Goal: Task Accomplishment & Management: Complete application form

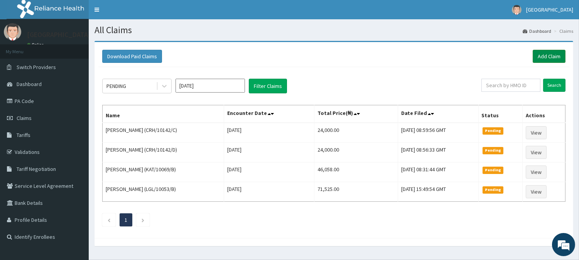
click at [556, 59] on link "Add Claim" at bounding box center [549, 56] width 33 height 13
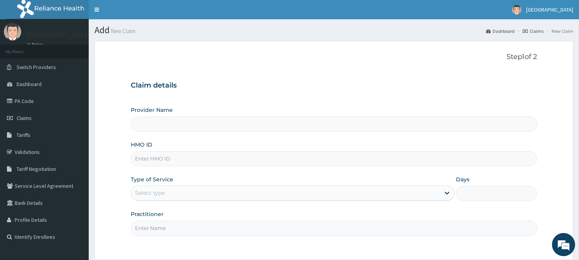
type input "[GEOGRAPHIC_DATA]"
click at [238, 160] on input "HMO ID" at bounding box center [334, 158] width 406 height 15
type input "CHL/10603/A"
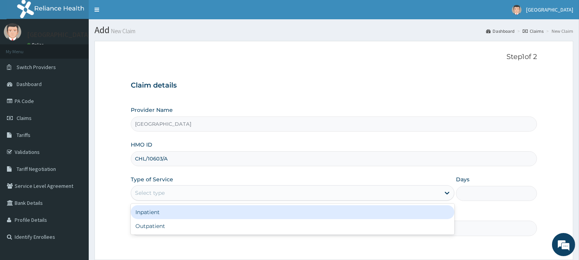
click at [202, 195] on div "Select type" at bounding box center [285, 193] width 309 height 12
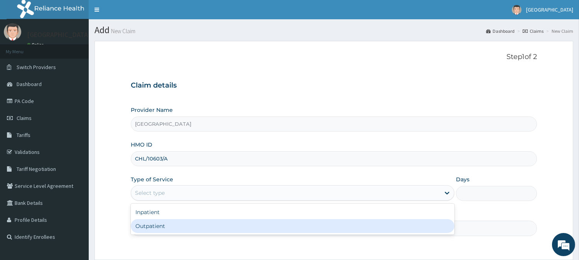
click at [157, 225] on div "Outpatient" at bounding box center [293, 226] width 324 height 14
type input "1"
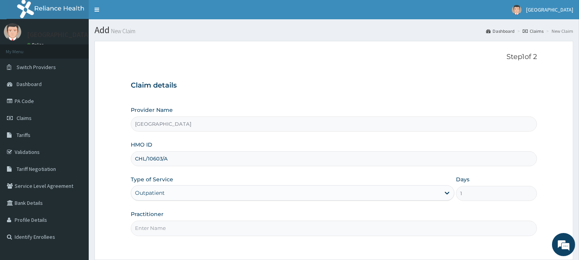
click at [157, 226] on input "Practitioner" at bounding box center [334, 228] width 406 height 15
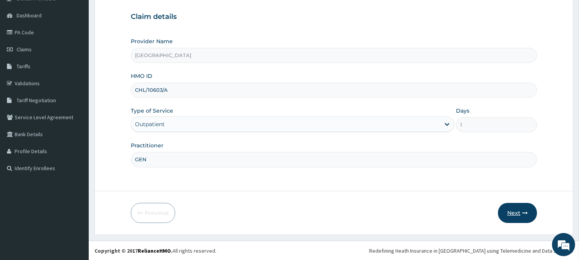
type input "GEN"
click at [520, 213] on button "Next" at bounding box center [517, 213] width 39 height 20
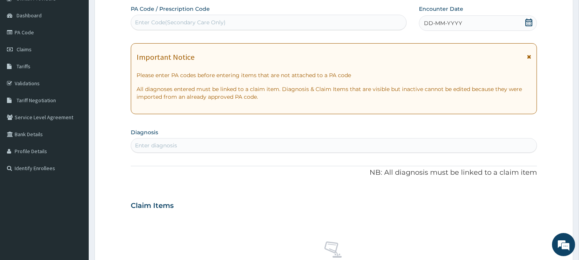
click at [527, 21] on icon at bounding box center [529, 23] width 8 height 8
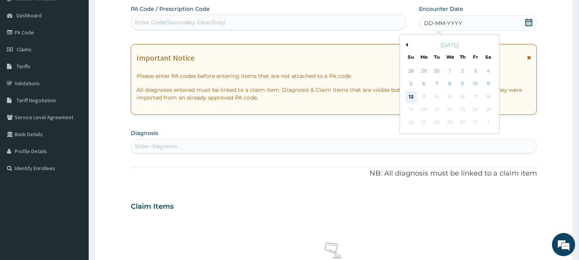
click at [411, 91] on div "12" at bounding box center [411, 97] width 12 height 12
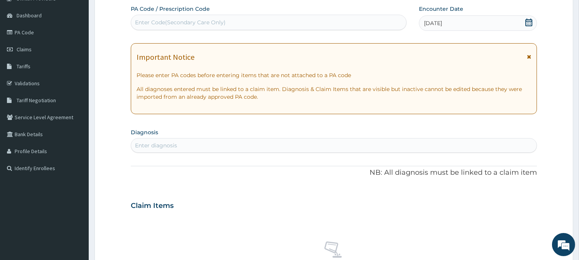
click at [347, 145] on div "Enter diagnosis" at bounding box center [333, 145] width 405 height 12
type input "MALARIA"
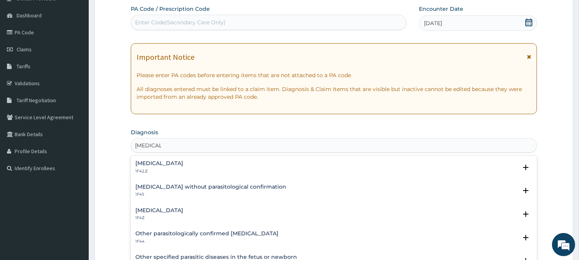
click at [139, 208] on h4 "Malaria, unspecified" at bounding box center [159, 211] width 48 height 6
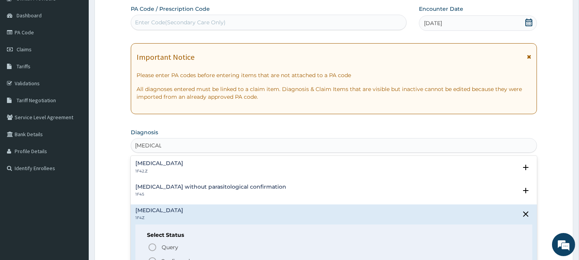
click at [151, 258] on circle "status option filled" at bounding box center [152, 261] width 7 height 7
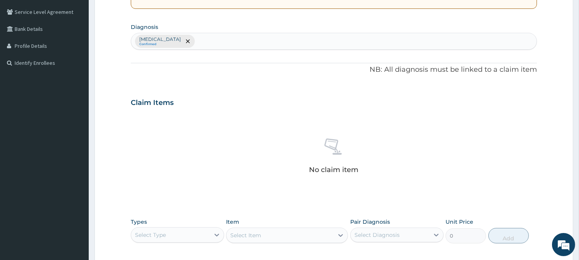
scroll to position [176, 0]
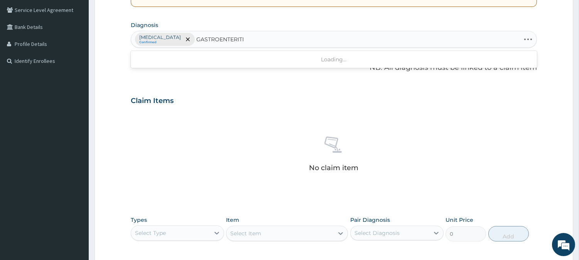
type input "GASTROENTERITIS"
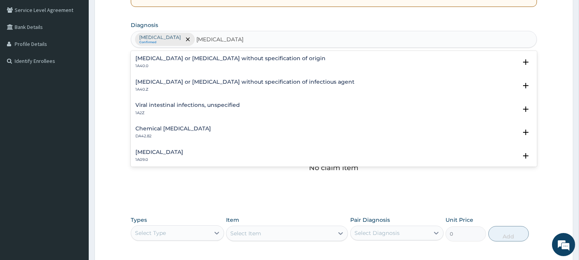
click at [149, 81] on h4 "Infectious gastroenteritis or colitis without specification of infectious agent" at bounding box center [244, 82] width 219 height 6
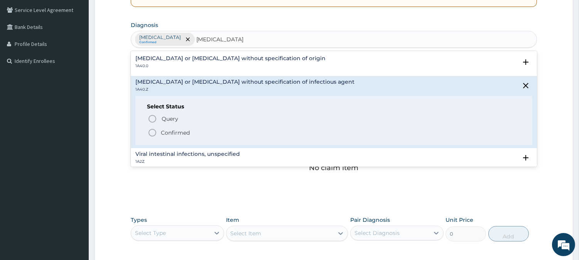
click at [152, 130] on icon "status option filled" at bounding box center [152, 132] width 9 height 9
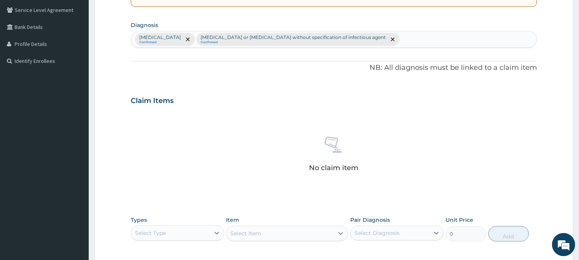
scroll to position [296, 0]
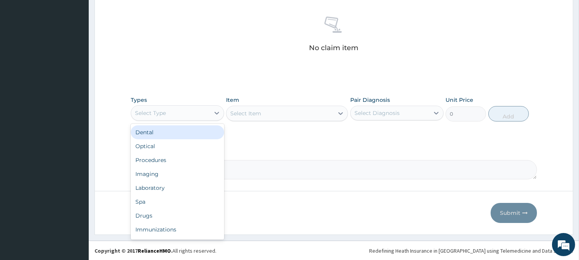
click at [198, 117] on div "Select Type" at bounding box center [170, 113] width 79 height 12
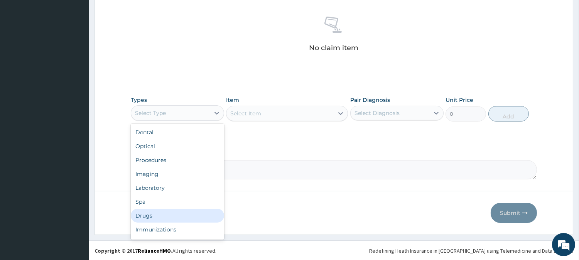
click at [145, 217] on div "Drugs" at bounding box center [177, 216] width 93 height 14
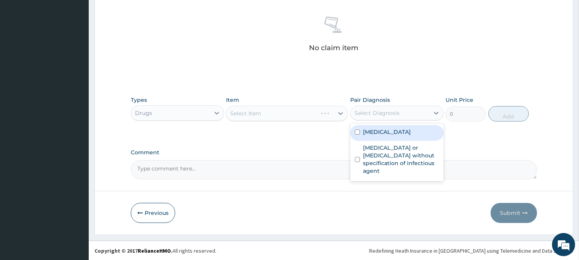
click at [391, 111] on div "Select Diagnosis" at bounding box center [377, 113] width 45 height 8
click at [391, 130] on label "Malaria, unspecified" at bounding box center [387, 132] width 48 height 8
checkbox input "true"
click at [319, 110] on div "Select Item" at bounding box center [287, 113] width 122 height 15
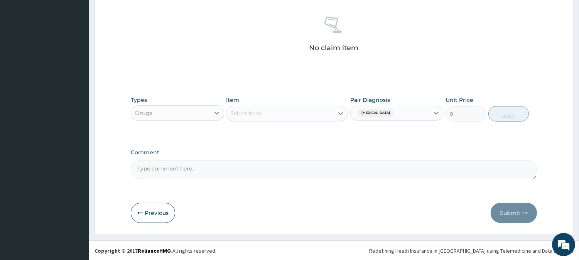
click at [318, 117] on div "Select Item" at bounding box center [279, 113] width 107 height 12
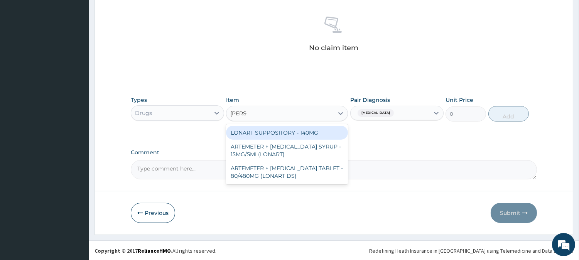
type input "LONAR"
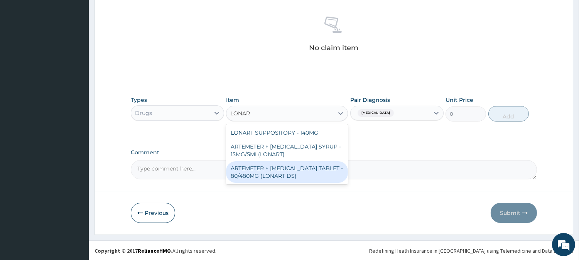
click at [287, 174] on div "ARTEMETER + LUMEFANTRINE TABLET - 80/480MG (LONART DS)" at bounding box center [287, 172] width 122 height 22
type input "672"
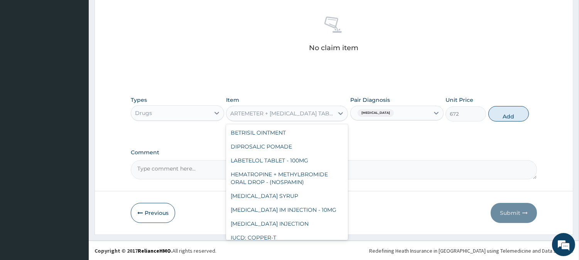
click at [309, 112] on div "ARTEMETER + LUMEFANTRINE TABLET - 80/480MG (LONART DS)" at bounding box center [282, 114] width 104 height 8
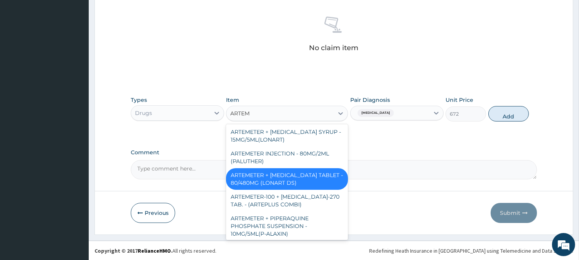
scroll to position [22, 0]
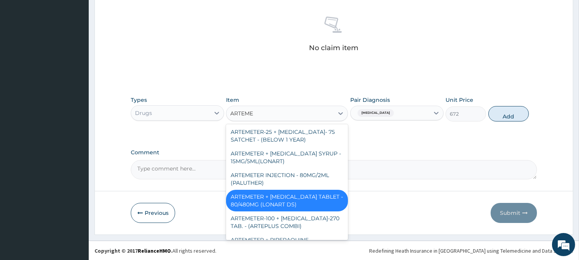
type input "ARTEMET"
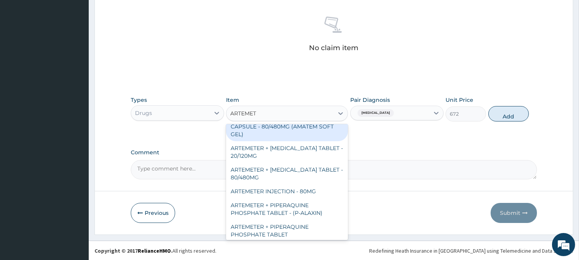
scroll to position [215, 0]
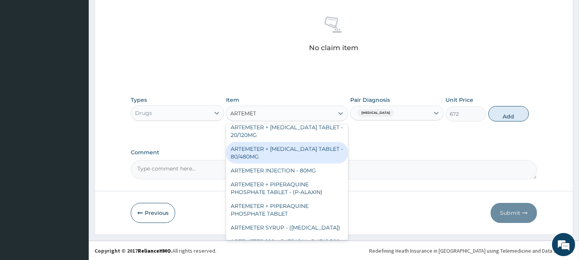
click at [295, 157] on div "ARTEMETER + LUMEFANTRINE TABLET - 80/480MG" at bounding box center [287, 153] width 122 height 22
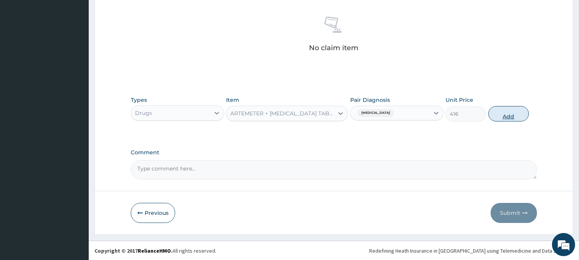
click at [512, 109] on button "Add" at bounding box center [508, 113] width 41 height 15
type input "0"
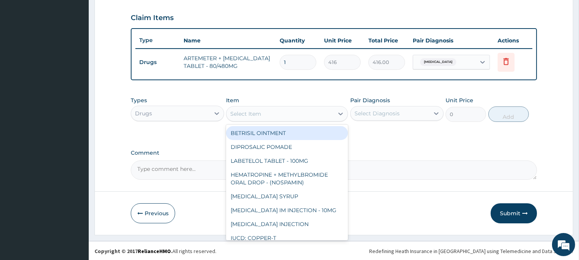
click at [289, 110] on div "Select Item" at bounding box center [279, 114] width 107 height 12
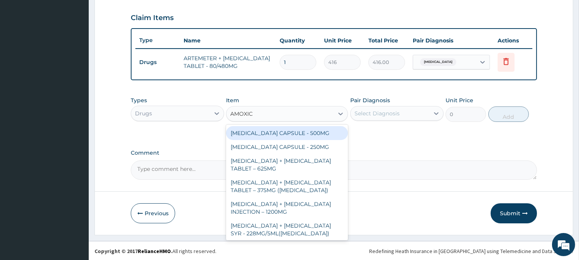
type input "AMOXICI"
click at [294, 133] on div "AMOXICILLIN CAPSULE - 500MG" at bounding box center [287, 133] width 122 height 14
type input "128"
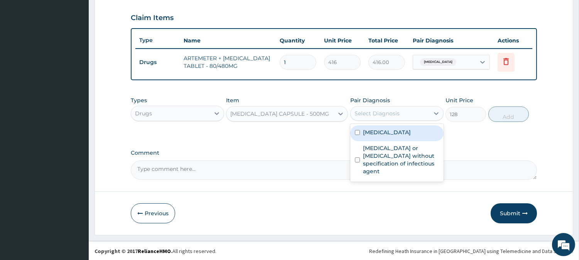
click at [369, 111] on div "Select Diagnosis" at bounding box center [377, 114] width 45 height 8
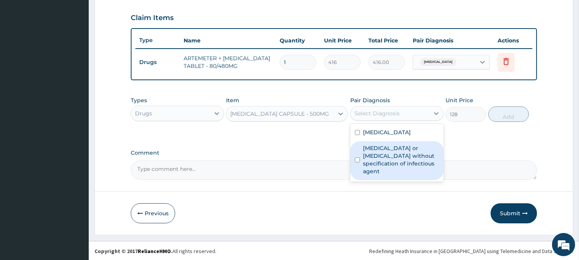
click at [383, 152] on label "Infectious gastroenteritis or colitis without specification of infectious agent" at bounding box center [401, 159] width 76 height 31
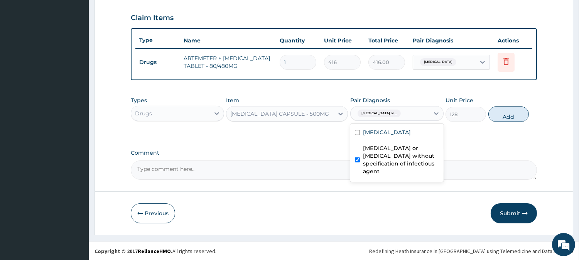
click at [383, 152] on label "Infectious gastroenteritis or colitis without specification of infectious agent" at bounding box center [401, 159] width 76 height 31
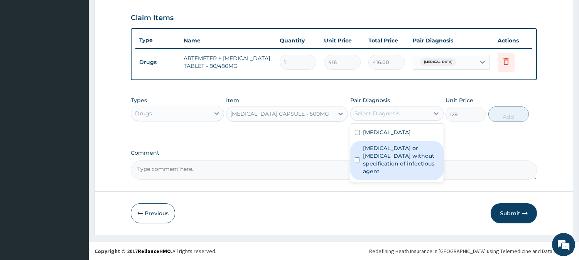
click at [396, 159] on label "Infectious gastroenteritis or colitis without specification of infectious agent" at bounding box center [401, 159] width 76 height 31
checkbox input "true"
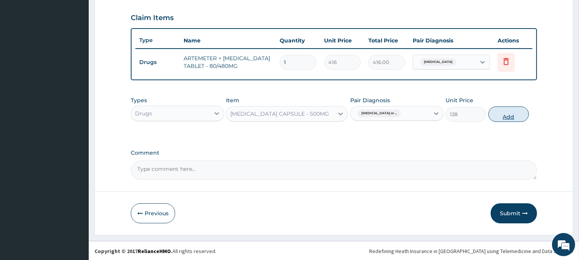
click at [515, 106] on button "Add" at bounding box center [508, 113] width 41 height 15
type input "0"
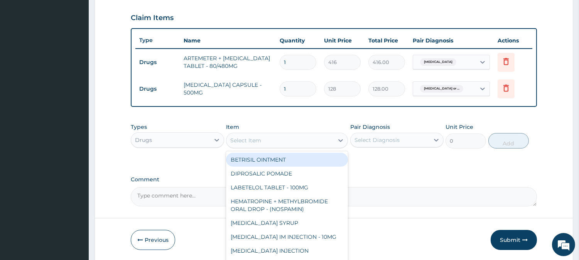
click at [318, 147] on div "Select Item" at bounding box center [287, 140] width 122 height 15
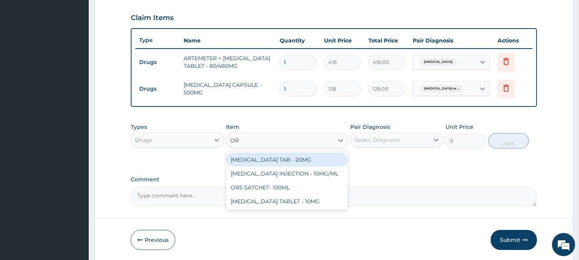
type input "ORS"
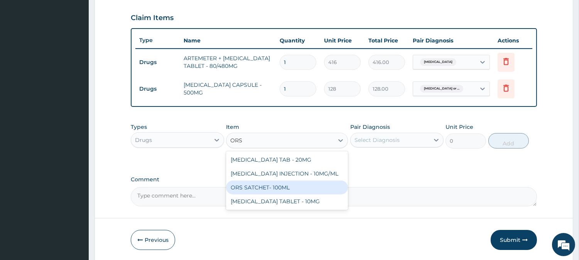
click at [262, 186] on div "ORS SATCHET- 100ML" at bounding box center [287, 188] width 122 height 14
type input "128"
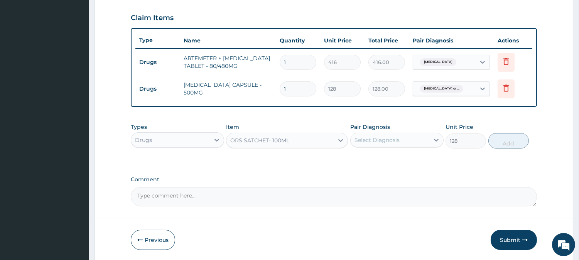
click at [299, 144] on div "ORS SATCHET- 100ML" at bounding box center [279, 140] width 107 height 12
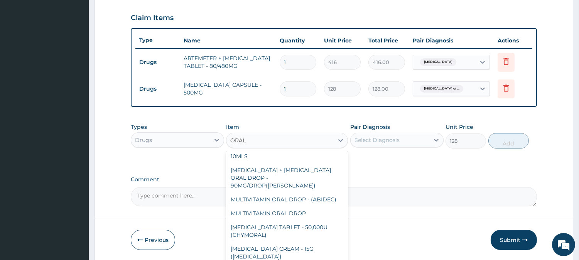
scroll to position [186, 0]
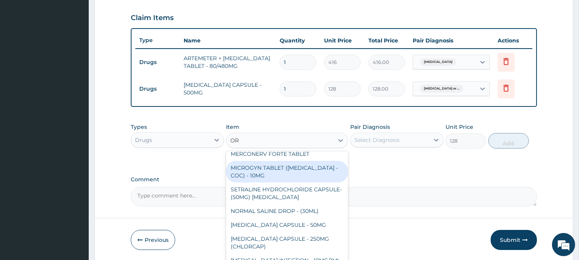
type input "O"
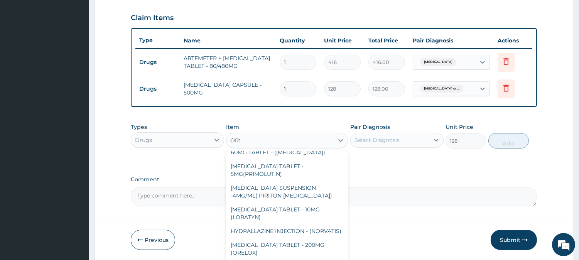
scroll to position [0, 0]
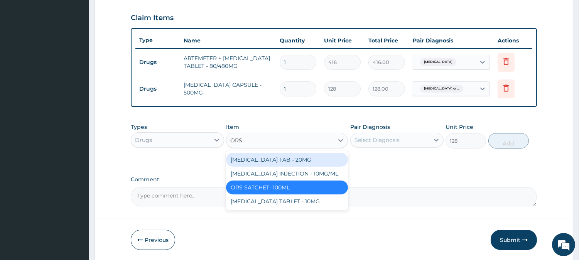
type input "ORS"
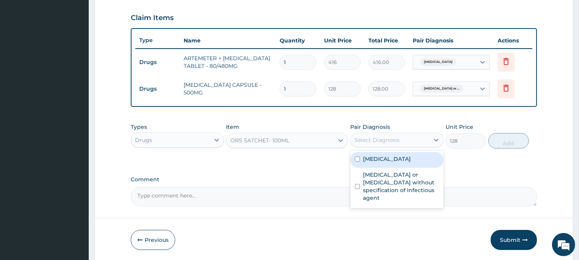
click at [419, 147] on div "Select Diagnosis" at bounding box center [396, 140] width 93 height 15
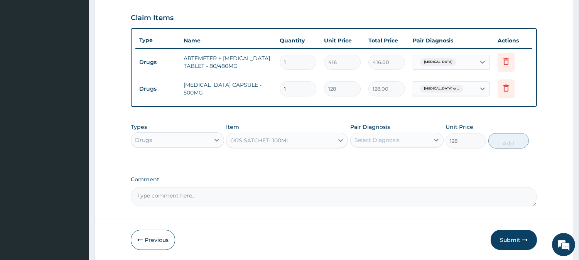
click at [410, 203] on textarea "Comment" at bounding box center [334, 196] width 406 height 19
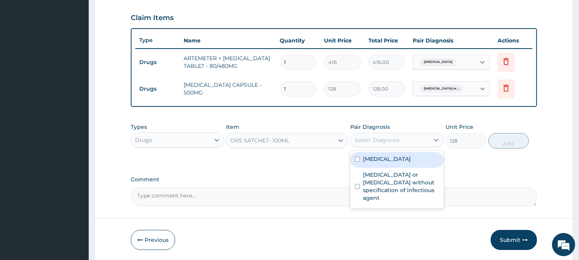
click at [411, 139] on div "Select Diagnosis" at bounding box center [390, 140] width 79 height 12
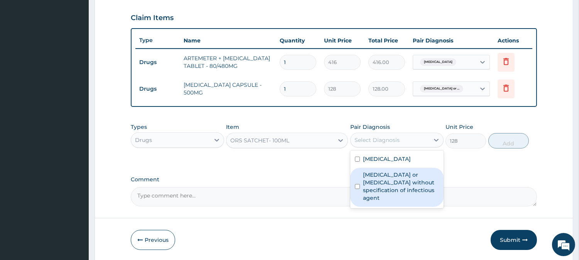
click at [402, 177] on label "Infectious gastroenteritis or colitis without specification of infectious agent" at bounding box center [401, 186] width 76 height 31
checkbox input "true"
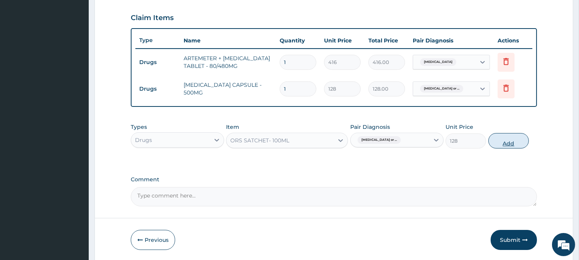
click at [515, 139] on button "Add" at bounding box center [508, 140] width 41 height 15
type input "0"
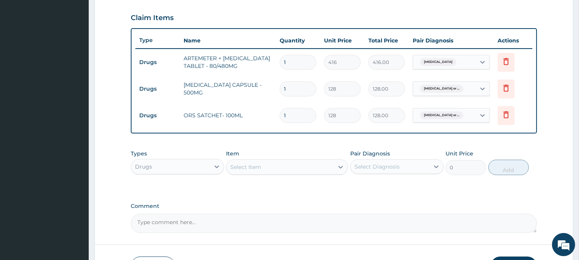
click at [286, 164] on div "Select Item" at bounding box center [279, 167] width 107 height 12
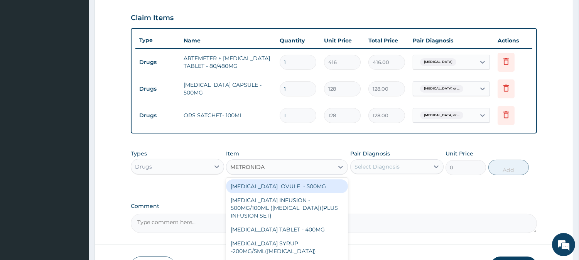
type input "METRONIDAZ"
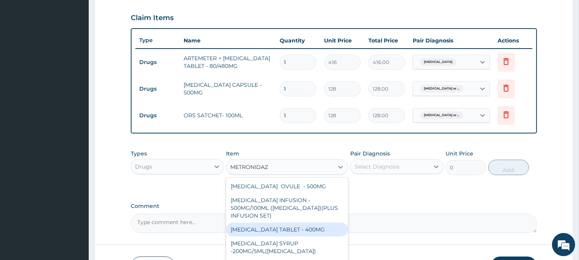
click at [294, 226] on div "METRONIDAZOLE TABLET - 400MG" at bounding box center [287, 230] width 122 height 14
type input "96"
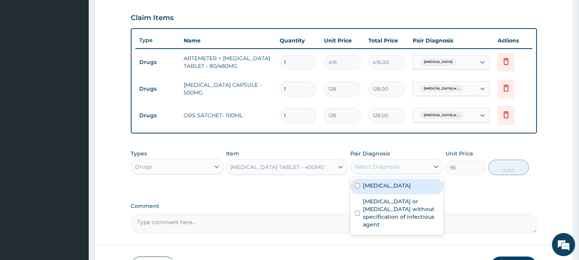
click at [408, 164] on div "Select Diagnosis" at bounding box center [390, 166] width 79 height 12
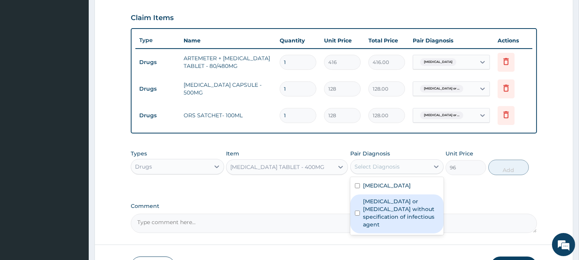
click at [403, 206] on label "Infectious gastroenteritis or colitis without specification of infectious agent" at bounding box center [401, 213] width 76 height 31
checkbox input "true"
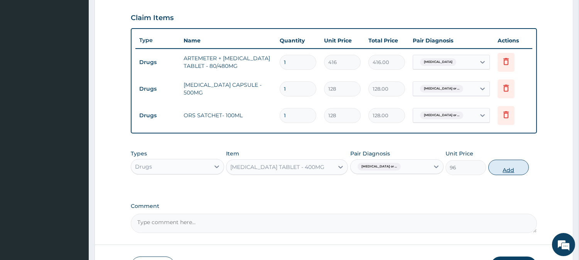
click at [502, 171] on button "Add" at bounding box center [508, 167] width 41 height 15
type input "0"
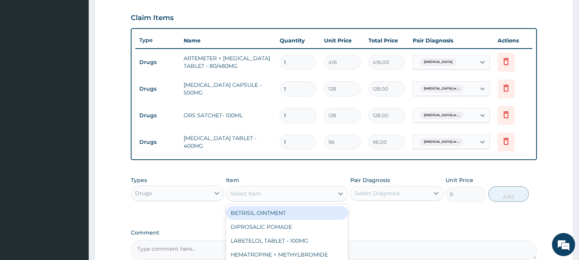
click at [318, 188] on div "Select Item" at bounding box center [279, 193] width 107 height 12
type input "PARACETAMO"
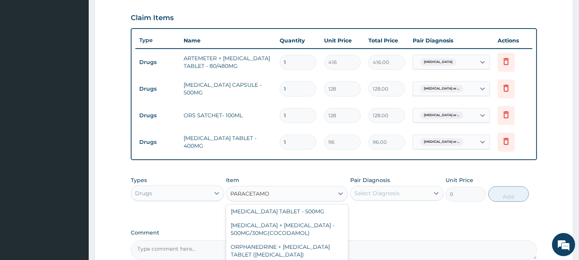
scroll to position [49, 0]
click at [317, 215] on div "PARACETAMOL TABLET - 500MG" at bounding box center [287, 211] width 122 height 14
type input "38.400000000000006"
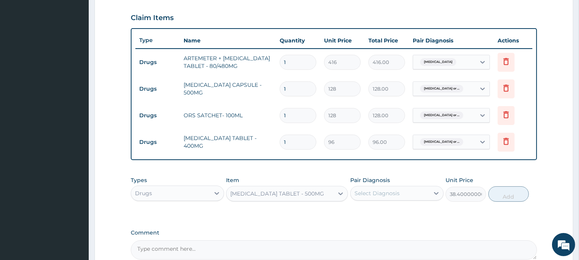
click at [383, 189] on div "Select Diagnosis" at bounding box center [377, 193] width 45 height 8
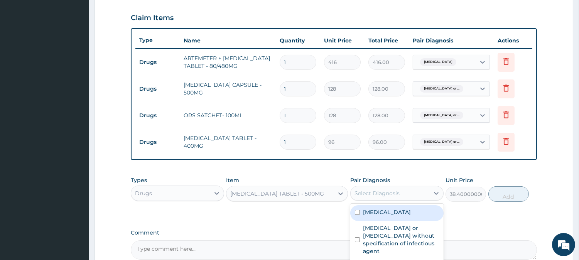
click at [390, 209] on label "Malaria, unspecified" at bounding box center [387, 212] width 48 height 8
checkbox input "true"
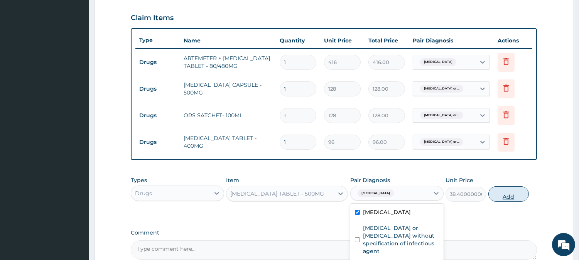
click at [503, 192] on button "Add" at bounding box center [508, 193] width 41 height 15
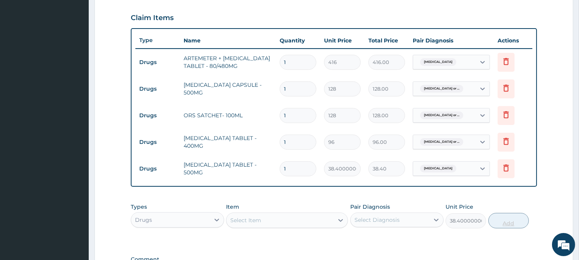
type input "0"
click at [189, 217] on div "Drugs" at bounding box center [170, 220] width 79 height 12
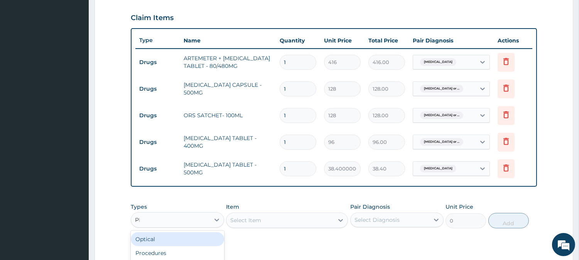
type input "PRO"
click at [186, 235] on div "Procedures" at bounding box center [177, 239] width 93 height 14
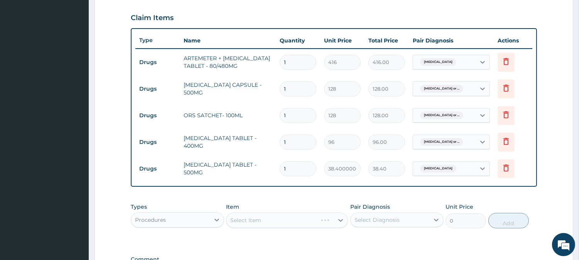
click at [364, 224] on div "Select Diagnosis" at bounding box center [390, 220] width 79 height 12
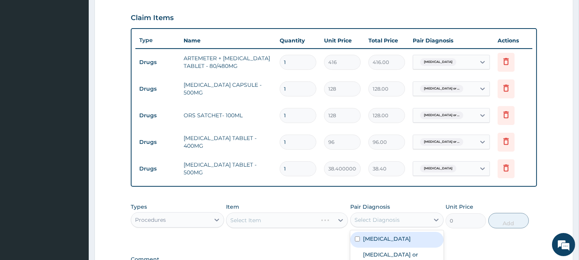
click at [365, 237] on label "Malaria, unspecified" at bounding box center [387, 239] width 48 height 8
checkbox input "true"
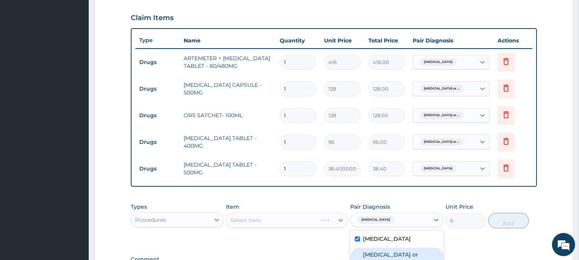
checkbox input "true"
click at [314, 216] on div "Select Item" at bounding box center [287, 220] width 122 height 15
click at [305, 171] on input "1" at bounding box center [298, 168] width 37 height 15
type input "18"
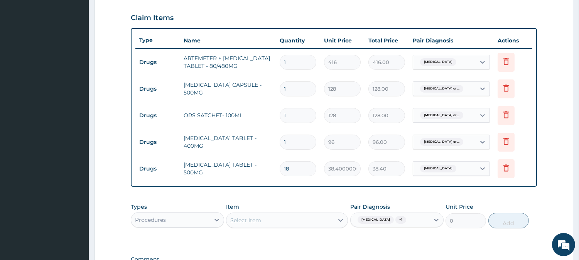
type input "691.20"
type input "18"
click at [301, 141] on input "1" at bounding box center [298, 142] width 37 height 15
type input "10"
type input "960.00"
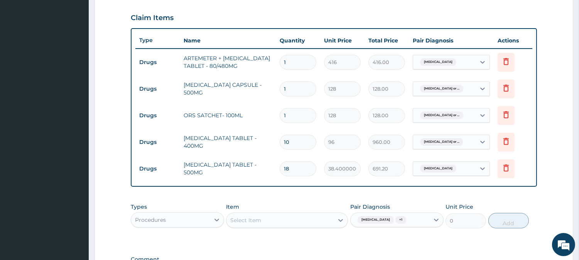
type input "10"
click at [292, 114] on input "1" at bounding box center [298, 115] width 37 height 15
type input "0.00"
type input "2"
type input "256.00"
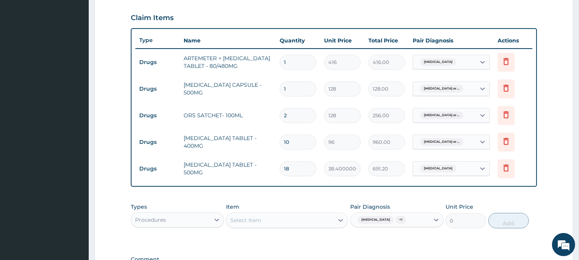
type input "2"
click at [292, 86] on input "1" at bounding box center [298, 88] width 37 height 15
type input "10"
type input "1280.00"
type input "10"
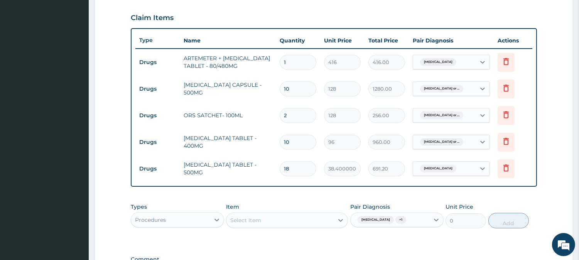
click at [292, 62] on input "1" at bounding box center [298, 62] width 37 height 15
type input "0.00"
type input "6"
type input "2496.00"
type input "6"
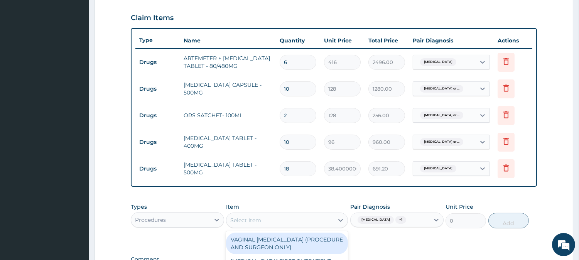
click at [253, 224] on div "Select Item" at bounding box center [245, 220] width 31 height 8
type input "GENERA"
click at [264, 238] on div "GENERAL PRACTITIONER FIRST OUTPATIENT CONSULTATION" at bounding box center [287, 244] width 122 height 22
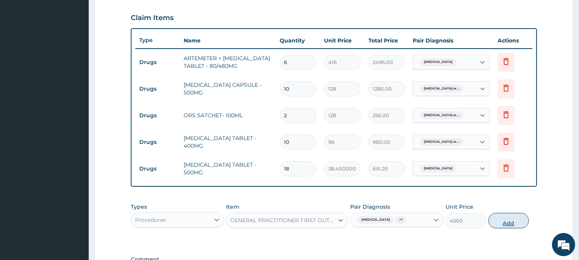
click at [500, 220] on button "Add" at bounding box center [508, 220] width 41 height 15
type input "0"
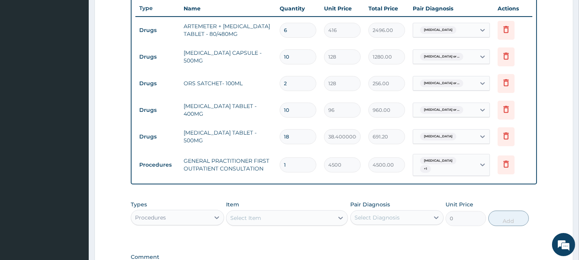
scroll to position [296, 0]
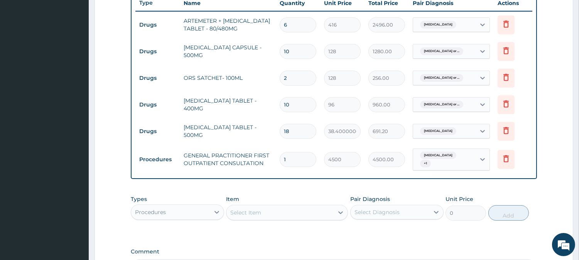
drag, startPoint x: 293, startPoint y: 76, endPoint x: 270, endPoint y: 76, distance: 22.8
click at [270, 76] on tr "Drugs ORS SATCHET- 100ML 2 128 256.00 Infectious gastroenteritis or ... Delete" at bounding box center [333, 78] width 397 height 27
type input "3"
type input "384.00"
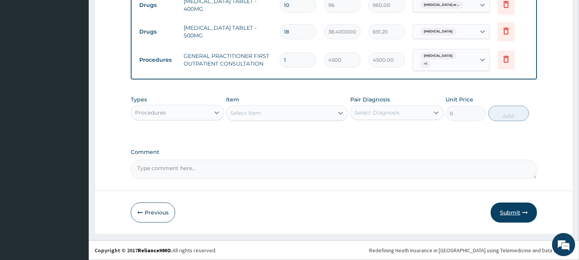
type input "3"
click at [503, 214] on button "Submit" at bounding box center [514, 213] width 46 height 20
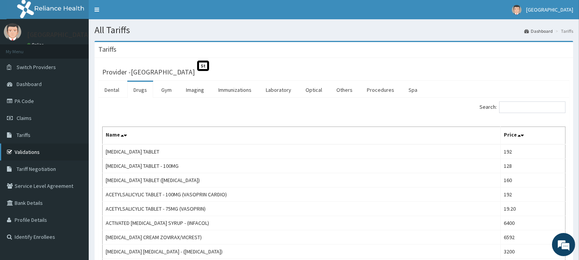
click at [37, 147] on link "Validations" at bounding box center [44, 152] width 89 height 17
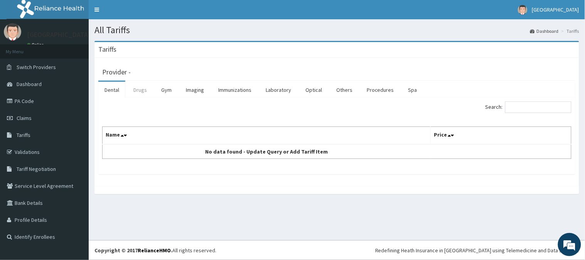
click at [139, 90] on link "Drugs" at bounding box center [140, 90] width 26 height 16
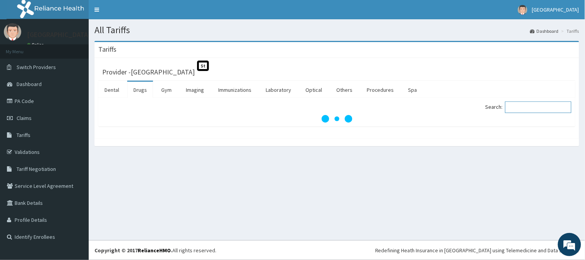
click at [546, 106] on input "Search:" at bounding box center [538, 107] width 66 height 12
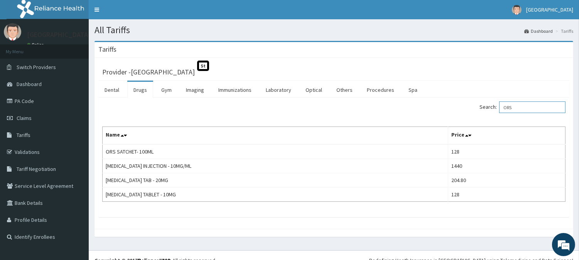
type input "ORS"
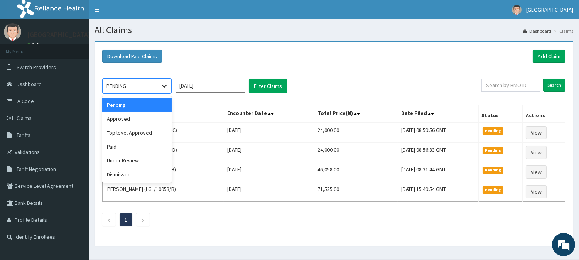
click at [158, 91] on div at bounding box center [164, 86] width 14 height 14
click at [150, 123] on div "Approved" at bounding box center [136, 119] width 69 height 14
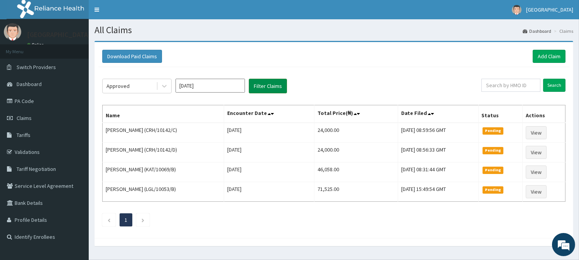
click at [268, 87] on button "Filter Claims" at bounding box center [268, 86] width 38 height 15
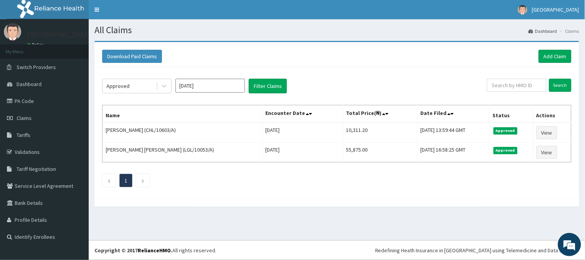
click at [522, 58] on div "Download Paid Claims Add Claim" at bounding box center [337, 56] width 470 height 13
click at [558, 56] on link "Add Claim" at bounding box center [555, 56] width 33 height 13
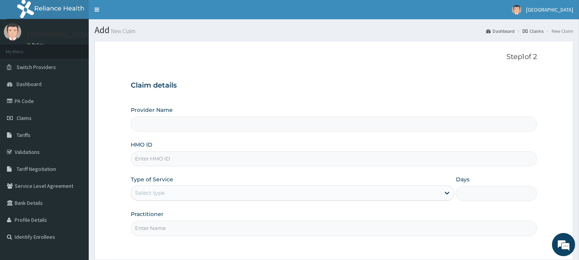
click at [221, 157] on input "HMO ID" at bounding box center [334, 158] width 406 height 15
type input "CH"
type input "[GEOGRAPHIC_DATA]"
type input "CHL/10603/B"
click at [168, 230] on input "Practitioner" at bounding box center [334, 228] width 406 height 15
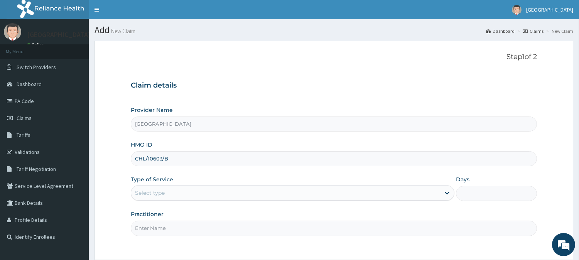
type input "GEN"
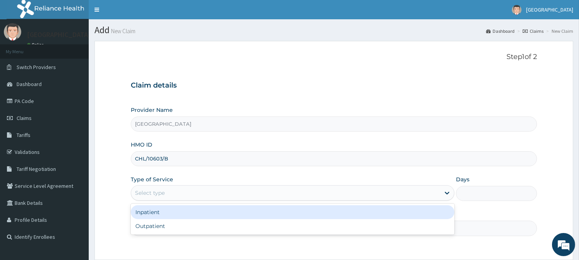
click at [164, 193] on div "Select type" at bounding box center [150, 193] width 30 height 8
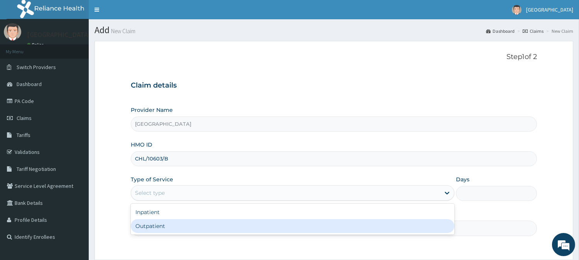
click at [176, 230] on div "Outpatient" at bounding box center [293, 226] width 324 height 14
type input "1"
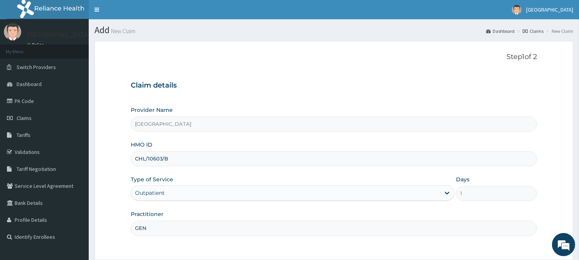
scroll to position [69, 0]
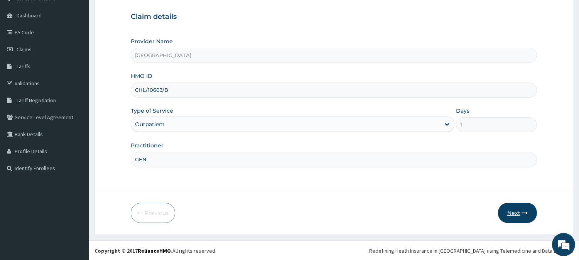
click at [519, 213] on button "Next" at bounding box center [517, 213] width 39 height 20
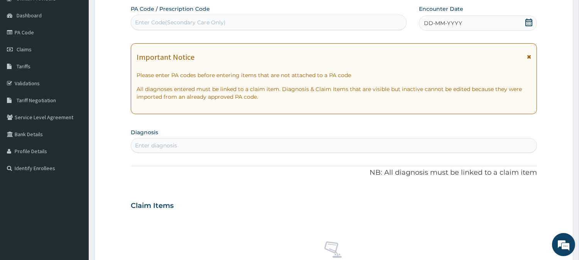
click at [502, 20] on div "DD-MM-YYYY" at bounding box center [478, 22] width 118 height 15
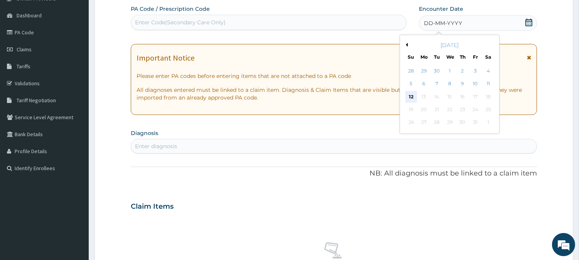
click at [409, 93] on div "12" at bounding box center [411, 97] width 12 height 12
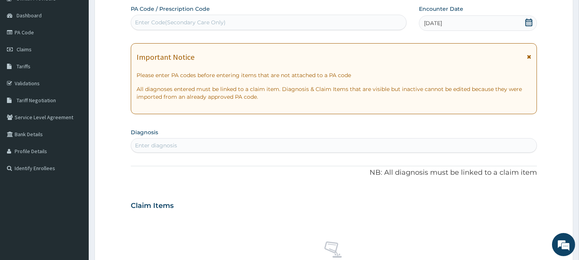
click at [356, 149] on div "Enter diagnosis" at bounding box center [333, 145] width 405 height 12
type input "MALARIA"
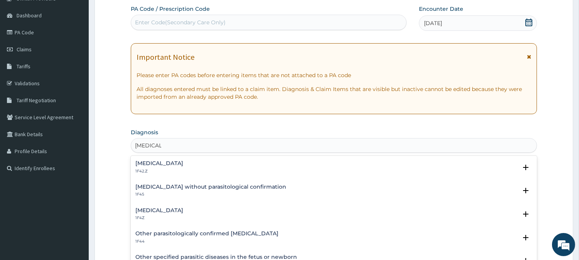
click at [154, 213] on div "Malaria, unspecified 1F4Z" at bounding box center [159, 215] width 48 height 14
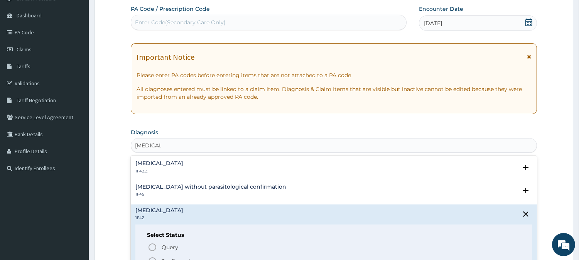
click at [152, 260] on icon "status option filled" at bounding box center [152, 261] width 9 height 9
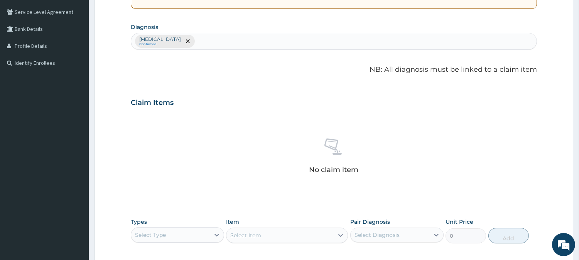
scroll to position [177, 0]
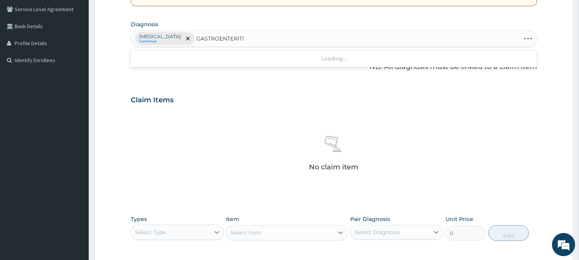
type input "GASTROENTERITIS"
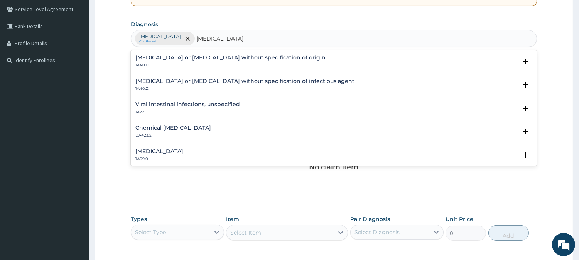
click at [148, 102] on h4 "Viral intestinal infections, unspecified" at bounding box center [187, 104] width 105 height 6
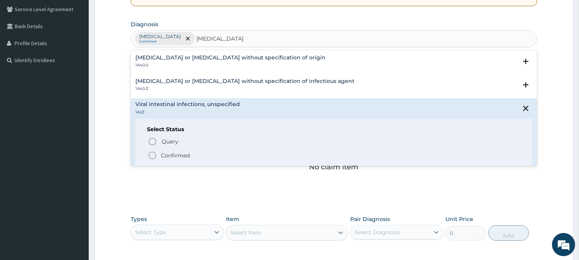
click at [152, 154] on icon "status option filled" at bounding box center [152, 155] width 9 height 9
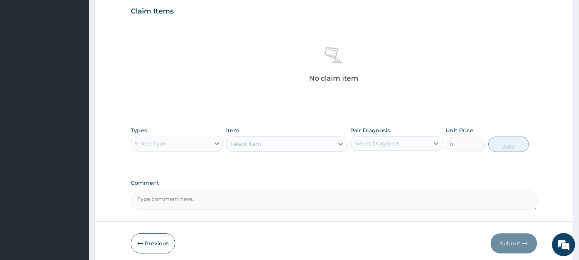
scroll to position [296, 0]
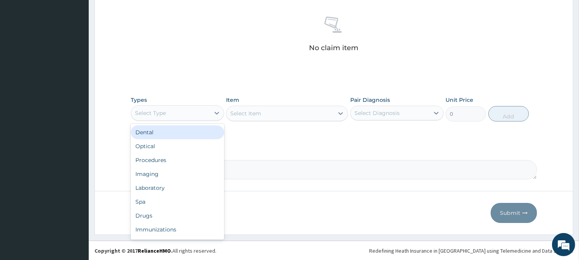
click at [194, 113] on div "Select Type" at bounding box center [170, 113] width 79 height 12
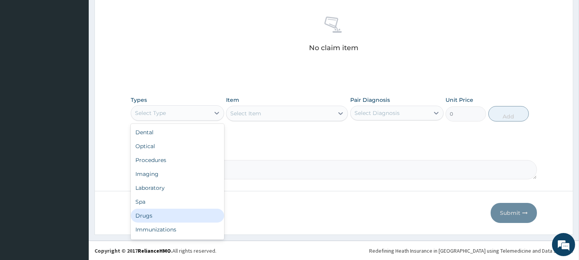
click at [156, 210] on div "Drugs" at bounding box center [177, 216] width 93 height 14
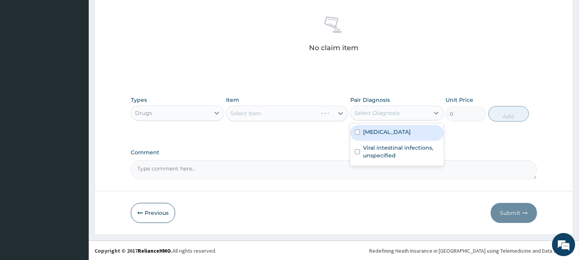
click at [424, 117] on div "Select Diagnosis" at bounding box center [390, 113] width 79 height 12
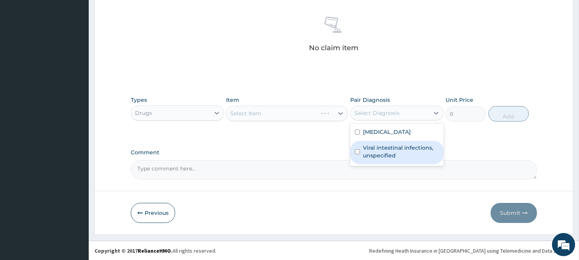
click at [415, 151] on label "Viral intestinal infections, unspecified" at bounding box center [401, 151] width 76 height 15
checkbox input "true"
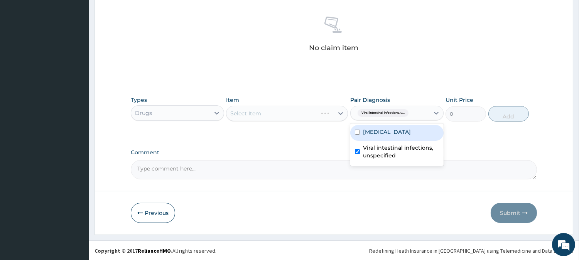
click at [326, 108] on div "Select Item" at bounding box center [287, 113] width 122 height 15
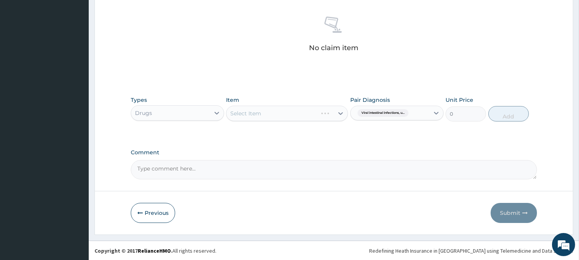
click at [326, 108] on div "Select Item" at bounding box center [287, 113] width 122 height 15
click at [325, 114] on div "Select Item" at bounding box center [287, 113] width 122 height 15
click at [309, 111] on div "Select Item" at bounding box center [279, 113] width 107 height 12
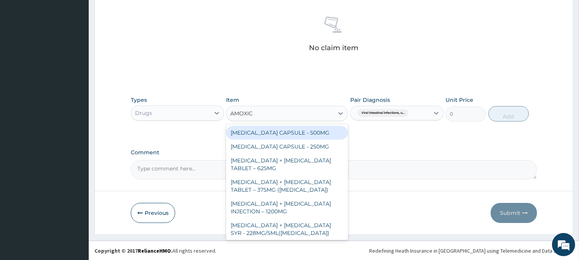
type input "AMOXICI"
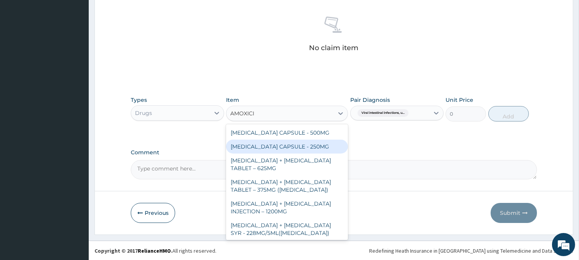
click at [269, 143] on div "AMOXICILLIN CAPSULE - 250MG" at bounding box center [287, 147] width 122 height 14
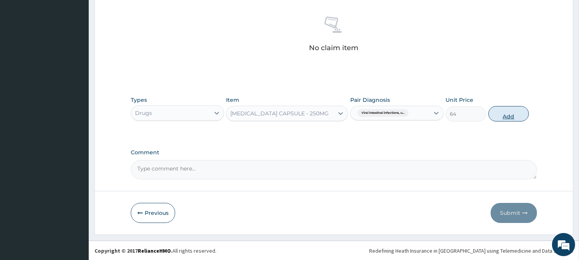
click at [499, 115] on button "Add" at bounding box center [508, 113] width 41 height 15
type input "0"
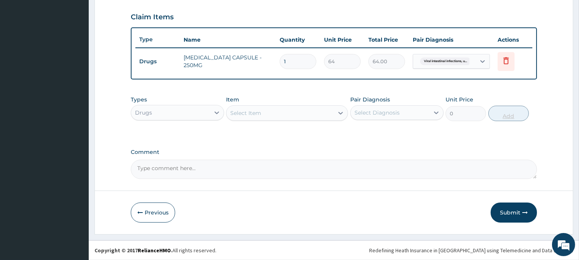
scroll to position [259, 0]
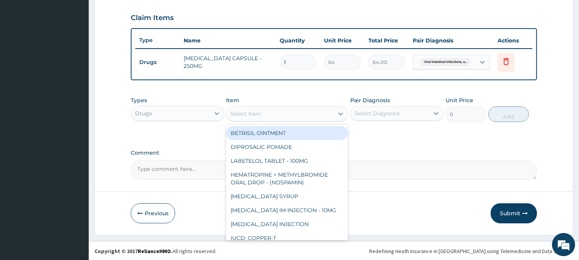
click at [300, 112] on div "Select Item" at bounding box center [279, 114] width 107 height 12
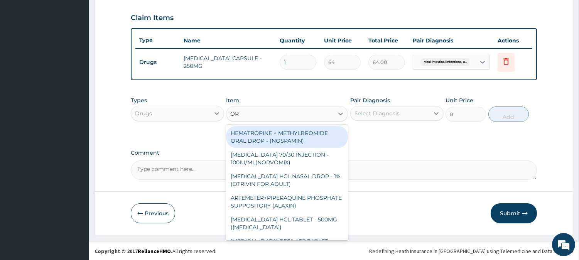
type input "ORS"
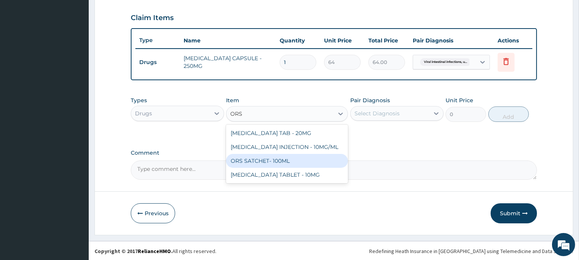
click at [282, 157] on div "ORS SATCHET- 100ML" at bounding box center [287, 161] width 122 height 14
type input "128"
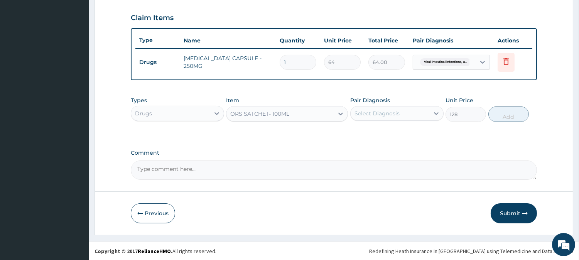
click at [425, 113] on div "Select Diagnosis" at bounding box center [390, 113] width 79 height 12
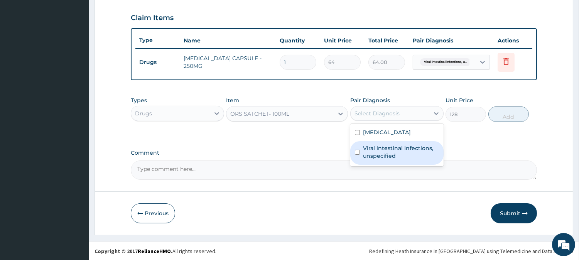
click at [419, 141] on div "Viral intestinal infections, unspecified" at bounding box center [396, 153] width 93 height 24
checkbox input "true"
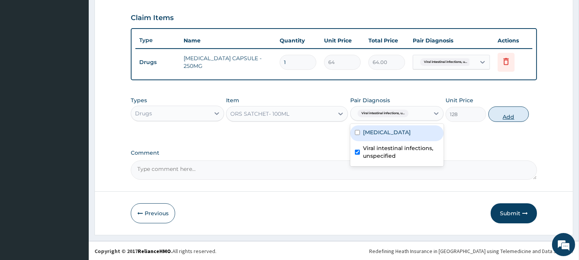
click at [526, 111] on button "Add" at bounding box center [508, 113] width 41 height 15
type input "0"
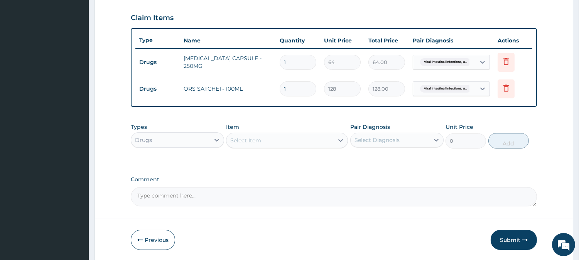
click at [274, 135] on div "Select Item" at bounding box center [279, 140] width 107 height 12
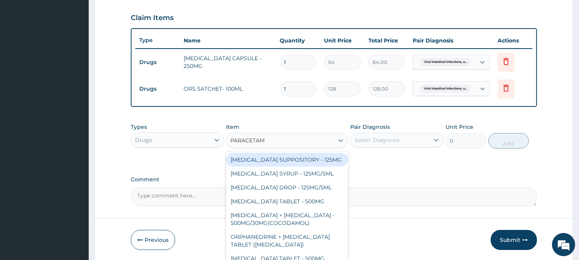
type input "PARACETAMO"
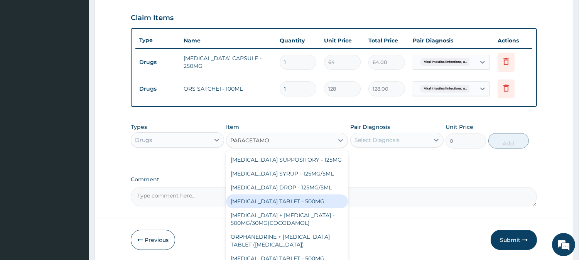
click at [274, 202] on div "PARACETAMOL TABLET - 500MG" at bounding box center [287, 201] width 122 height 14
type input "38.400000000000006"
click at [274, 202] on textarea "Comment" at bounding box center [334, 196] width 406 height 19
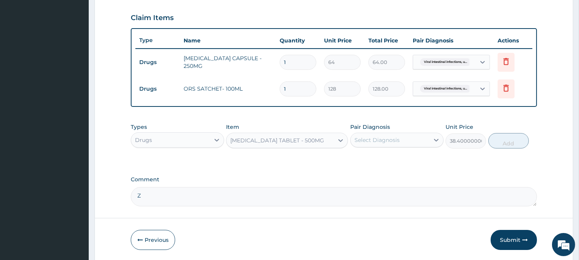
type textarea "Z"
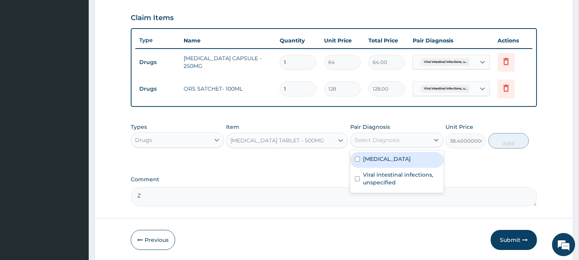
click at [384, 138] on div "Select Diagnosis" at bounding box center [377, 140] width 45 height 8
click at [370, 160] on label "Malaria, unspecified" at bounding box center [387, 159] width 48 height 8
checkbox input "true"
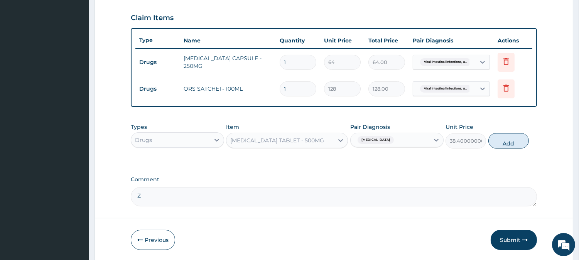
click at [504, 145] on button "Add" at bounding box center [508, 140] width 41 height 15
type input "0"
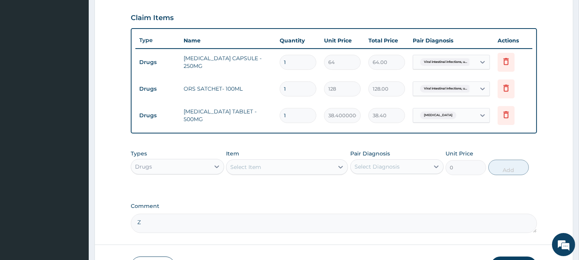
click at [294, 171] on div "Select Item" at bounding box center [279, 167] width 107 height 12
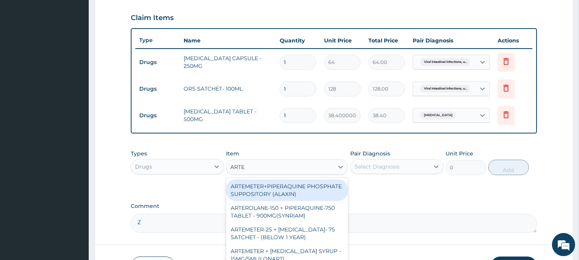
type input "ARTEM"
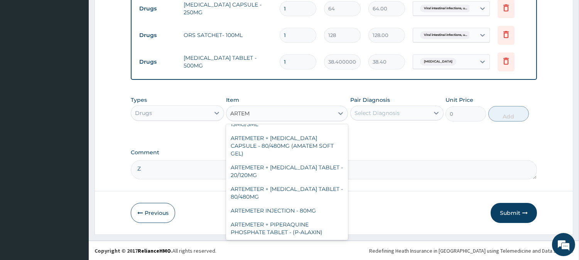
scroll to position [177, 0]
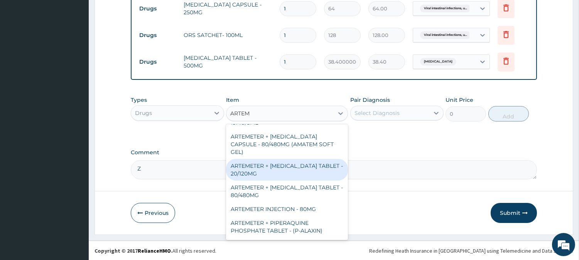
click at [311, 170] on div "ARTEMETER + LUMEFANTRINE TABLET - 20/120MG" at bounding box center [287, 170] width 122 height 22
type input "224"
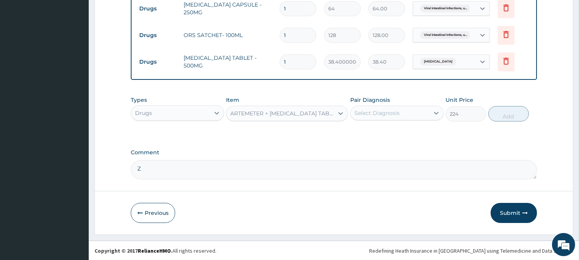
click at [367, 115] on div "Select Diagnosis" at bounding box center [377, 113] width 45 height 8
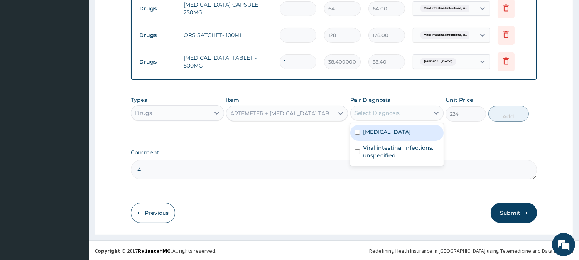
click at [371, 132] on label "Malaria, unspecified" at bounding box center [387, 132] width 48 height 8
checkbox input "true"
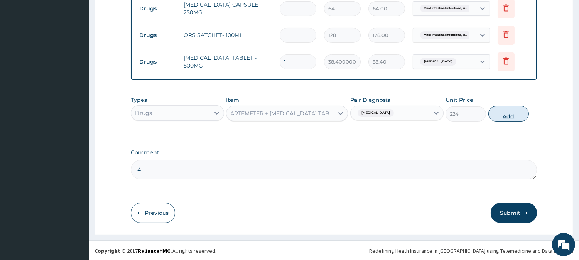
click at [499, 118] on button "Add" at bounding box center [508, 113] width 41 height 15
type input "0"
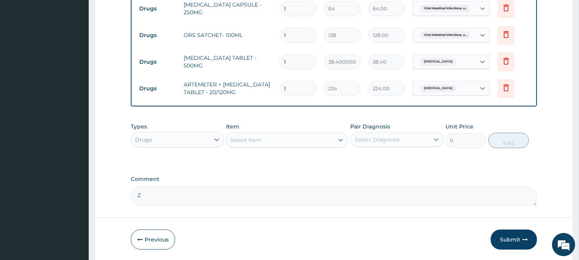
click at [325, 143] on div "Select Item" at bounding box center [279, 140] width 107 height 12
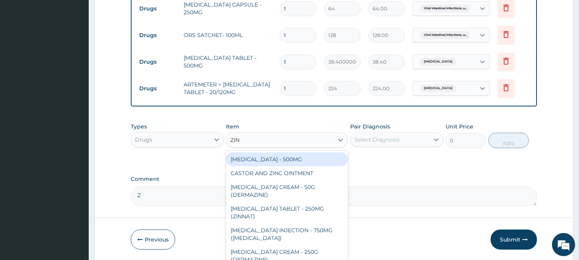
type input "ZINC"
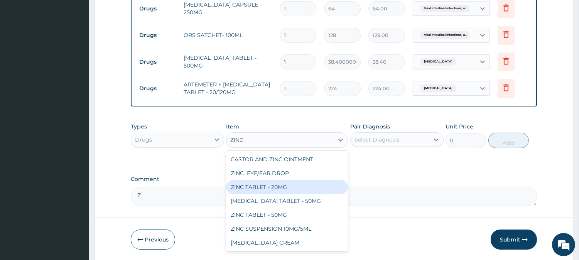
click at [255, 192] on div "ZINC TABLET - 20MG" at bounding box center [287, 187] width 122 height 14
type input "73.60000000000001"
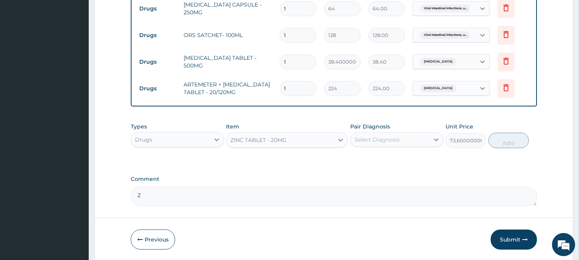
click at [392, 137] on div "Select Diagnosis" at bounding box center [377, 140] width 45 height 8
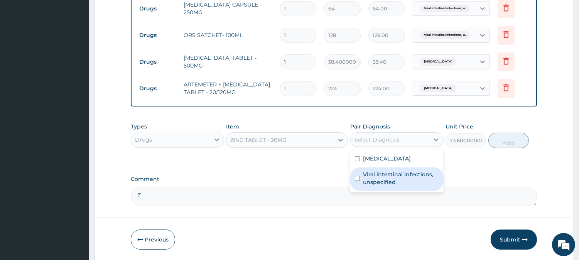
click at [373, 178] on label "Viral intestinal infections, unspecified" at bounding box center [401, 178] width 76 height 15
checkbox input "true"
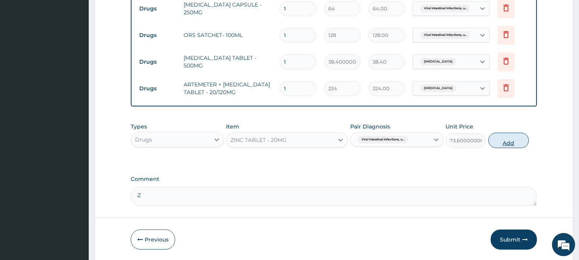
click at [500, 141] on button "Add" at bounding box center [508, 140] width 41 height 15
type input "0"
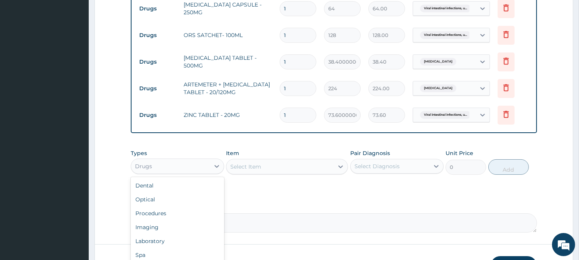
click at [187, 167] on div "Drugs" at bounding box center [170, 166] width 79 height 12
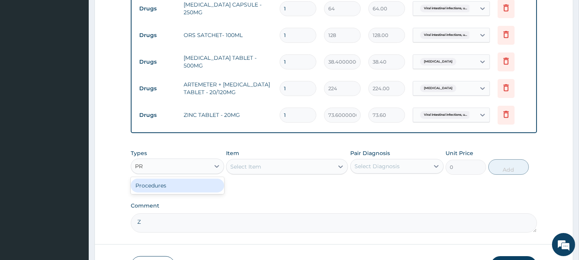
type input "PRO"
click at [188, 179] on div "Procedures" at bounding box center [177, 186] width 93 height 14
click at [360, 174] on div "Pair Diagnosis Select Diagnosis" at bounding box center [396, 161] width 93 height 25
click at [360, 171] on div "Select Diagnosis" at bounding box center [390, 166] width 79 height 12
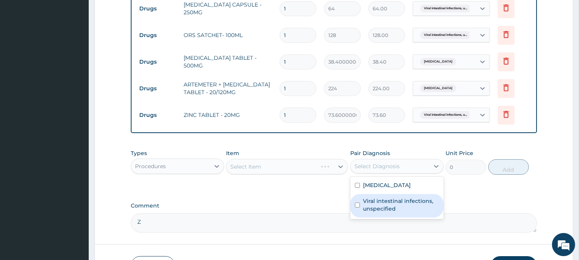
click at [378, 203] on label "Viral intestinal infections, unspecified" at bounding box center [401, 204] width 76 height 15
checkbox input "true"
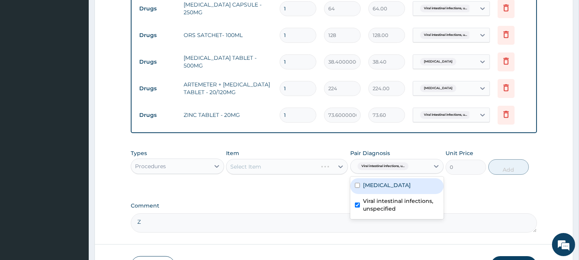
click at [378, 189] on label "Malaria, unspecified" at bounding box center [387, 185] width 48 height 8
checkbox input "true"
click at [312, 170] on div "Select Item" at bounding box center [287, 166] width 122 height 15
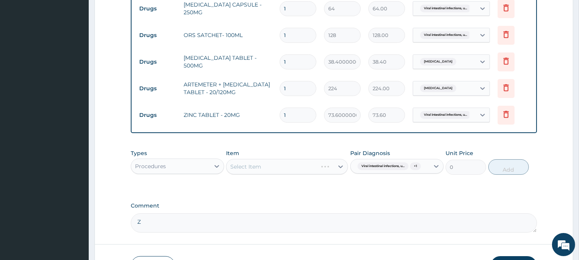
drag, startPoint x: 290, startPoint y: 116, endPoint x: 174, endPoint y: 224, distance: 158.9
type input "5"
type input "368.00"
type input "5"
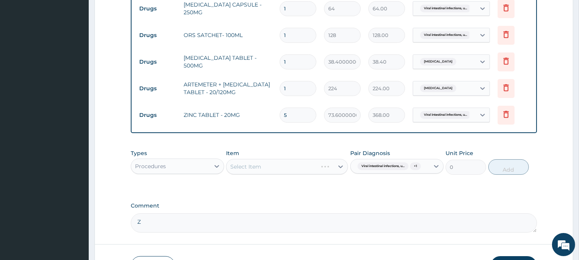
drag, startPoint x: 294, startPoint y: 87, endPoint x: 157, endPoint y: 134, distance: 144.9
type input "12"
type input "2688.00"
type input "12"
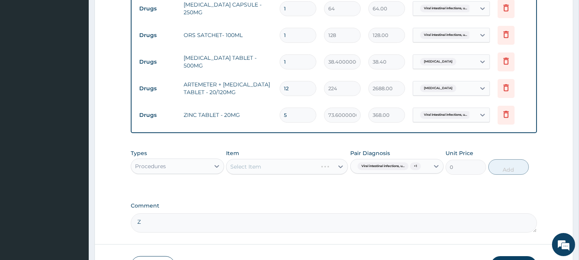
drag, startPoint x: 291, startPoint y: 57, endPoint x: 224, endPoint y: 88, distance: 73.9
click at [224, 88] on tbody "Drugs AMOXICILLIN CAPSULE - 250MG 1 64 64.00 Viral intestinal infections, u... …" at bounding box center [333, 61] width 397 height 133
type input "9"
type input "345.60"
type input "9"
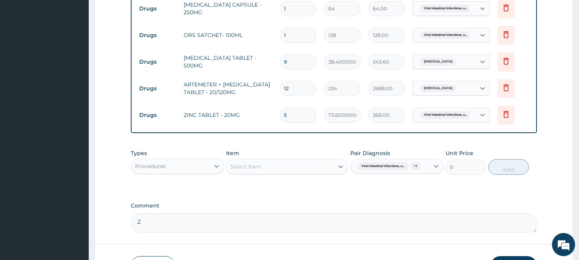
drag, startPoint x: 301, startPoint y: 34, endPoint x: 245, endPoint y: 32, distance: 56.7
click at [245, 32] on tr "Drugs ORS SATCHET- 100ML 1 128 128.00 Viral intestinal infections, u... Delete" at bounding box center [333, 35] width 397 height 27
type input "2"
type input "256.00"
type input "2"
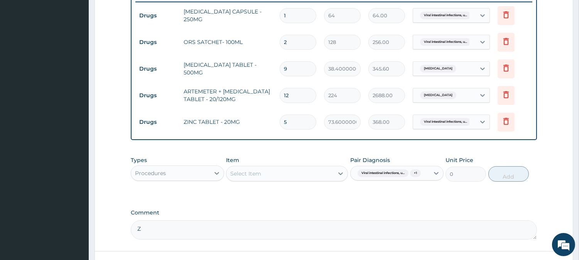
drag, startPoint x: 295, startPoint y: 5, endPoint x: 254, endPoint y: 2, distance: 41.0
click at [254, 2] on table "Type Name Quantity Unit Price Total Price Pair Diagnosis Actions Drugs AMOXICIL…" at bounding box center [333, 60] width 397 height 149
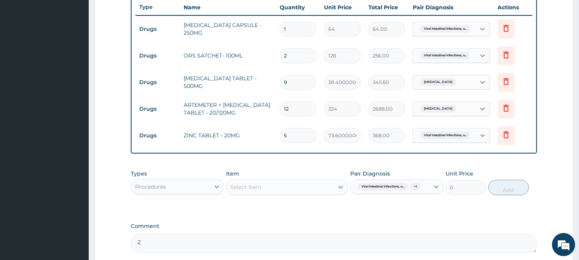
type input "10"
type input "640.00"
type input "10"
click at [255, 182] on div "Select Item" at bounding box center [279, 187] width 107 height 12
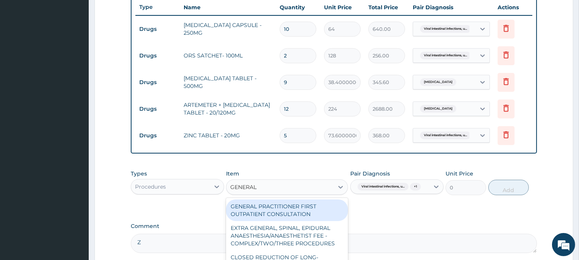
type input "GENERAL P"
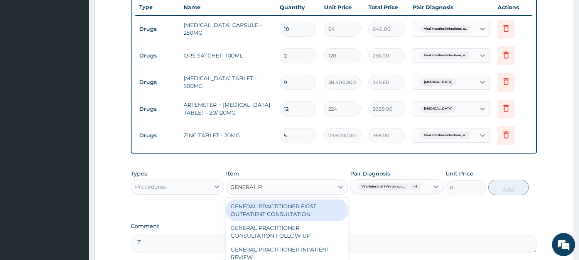
click at [267, 211] on div "GENERAL PRACTITIONER FIRST OUTPATIENT CONSULTATION" at bounding box center [287, 210] width 122 height 22
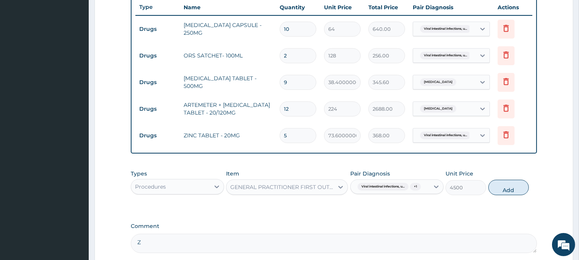
scroll to position [372, 0]
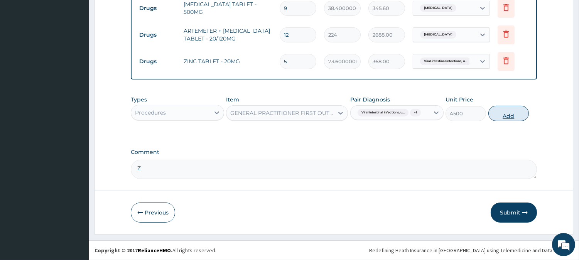
click at [514, 114] on button "Add" at bounding box center [508, 113] width 41 height 15
type input "0"
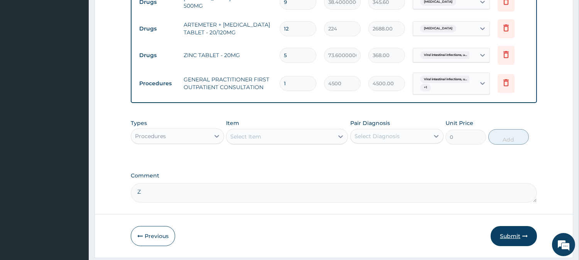
click at [512, 237] on button "Submit" at bounding box center [514, 236] width 46 height 20
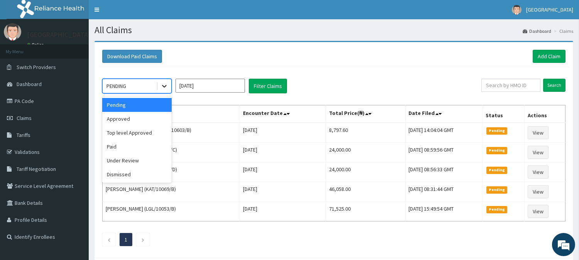
click at [169, 85] on div at bounding box center [164, 86] width 14 height 14
click at [122, 161] on div "Under Review" at bounding box center [136, 161] width 69 height 14
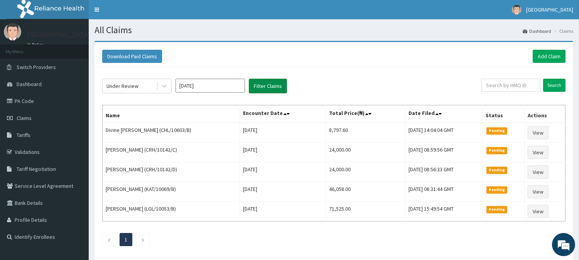
click at [254, 83] on button "Filter Claims" at bounding box center [268, 86] width 38 height 15
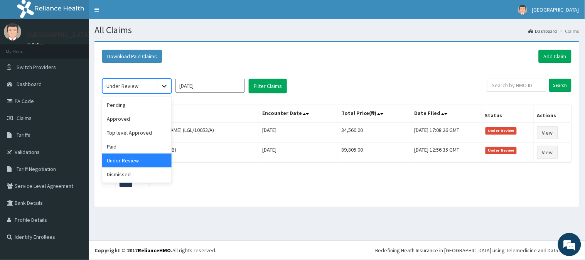
click at [167, 85] on icon at bounding box center [164, 86] width 8 height 8
click at [120, 98] on div "Pending" at bounding box center [136, 105] width 69 height 14
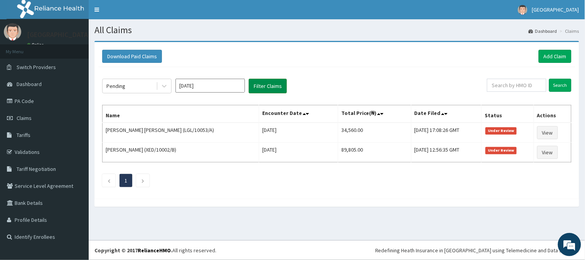
click at [259, 89] on button "Filter Claims" at bounding box center [268, 86] width 38 height 15
